Goal: Task Accomplishment & Management: Manage account settings

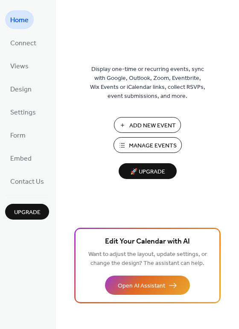
click at [145, 149] on span "Manage Events" at bounding box center [153, 145] width 48 height 9
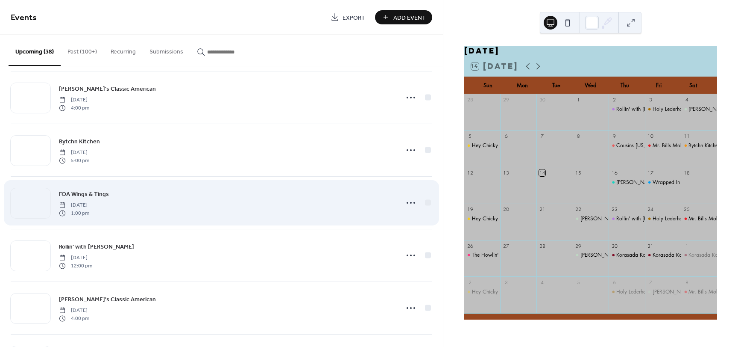
scroll to position [1457, 0]
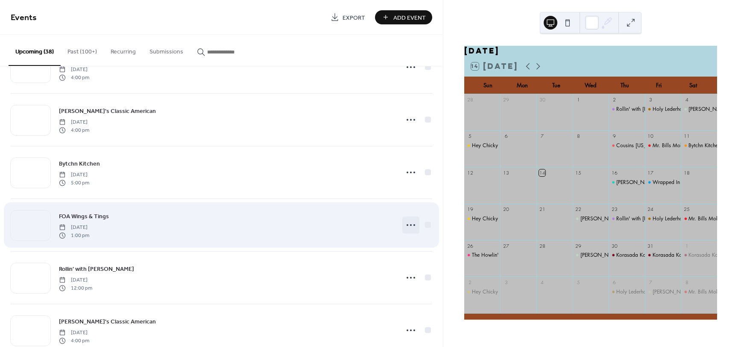
click at [414, 216] on div at bounding box center [411, 224] width 17 height 17
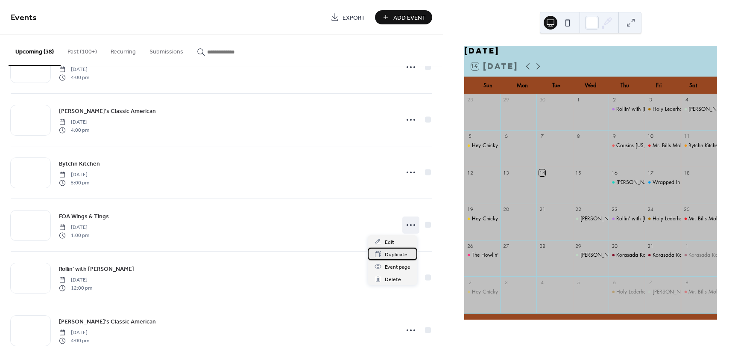
click at [395, 250] on span "Duplicate" at bounding box center [396, 254] width 23 height 9
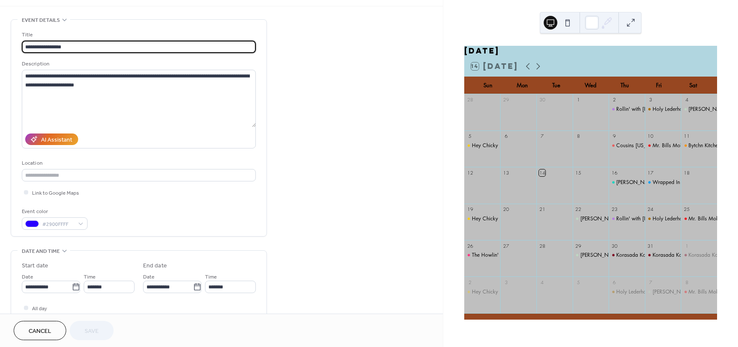
scroll to position [114, 0]
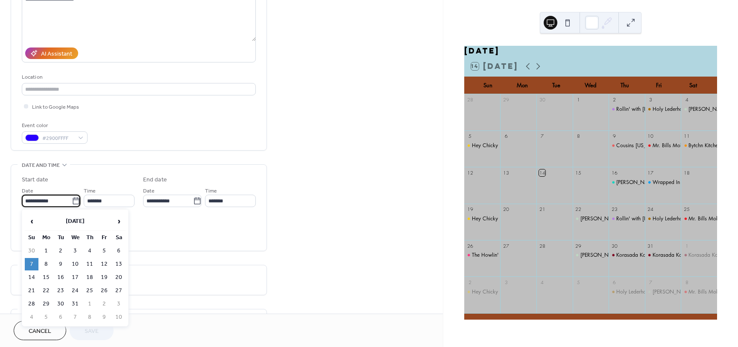
click at [62, 200] on input "**********" at bounding box center [47, 200] width 50 height 12
click at [31, 278] on td "14" at bounding box center [32, 277] width 14 height 12
type input "**********"
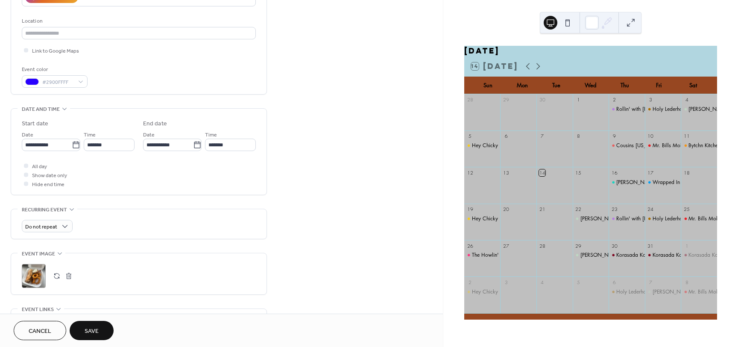
scroll to position [171, 0]
click at [104, 328] on button "Save" at bounding box center [92, 329] width 44 height 19
click at [532, 71] on div at bounding box center [533, 66] width 21 height 10
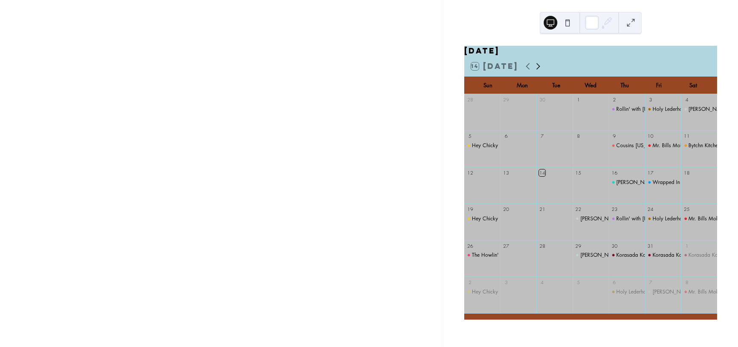
click at [535, 71] on icon at bounding box center [538, 66] width 10 height 10
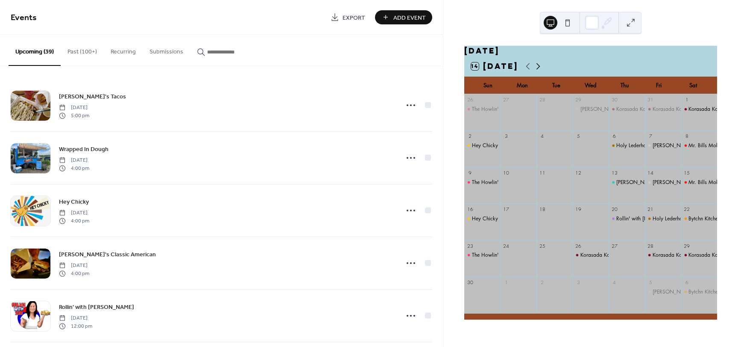
click at [535, 71] on icon at bounding box center [538, 66] width 10 height 10
